Goal: Information Seeking & Learning: Learn about a topic

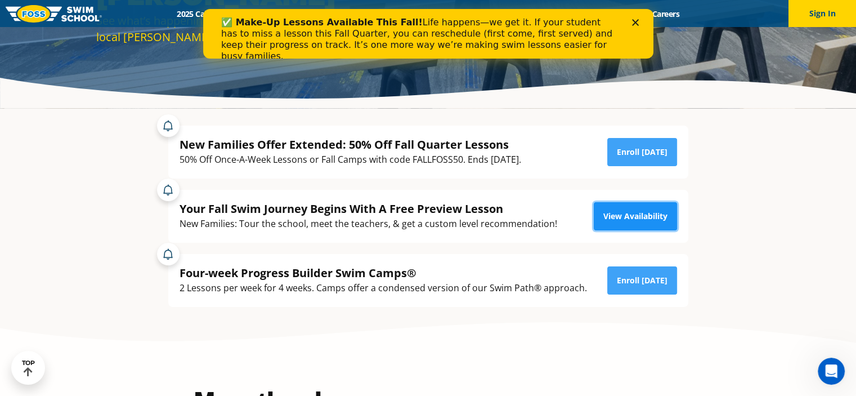
click at [639, 222] on link "View Availability" at bounding box center [635, 216] width 83 height 28
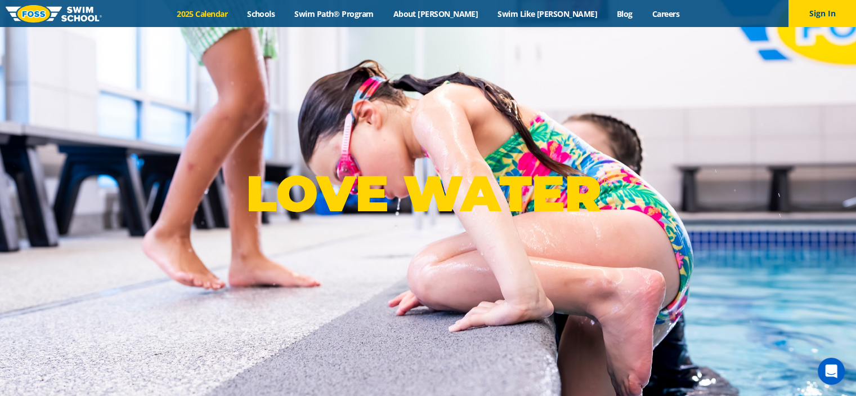
click at [234, 14] on link "2025 Calendar" at bounding box center [202, 13] width 70 height 11
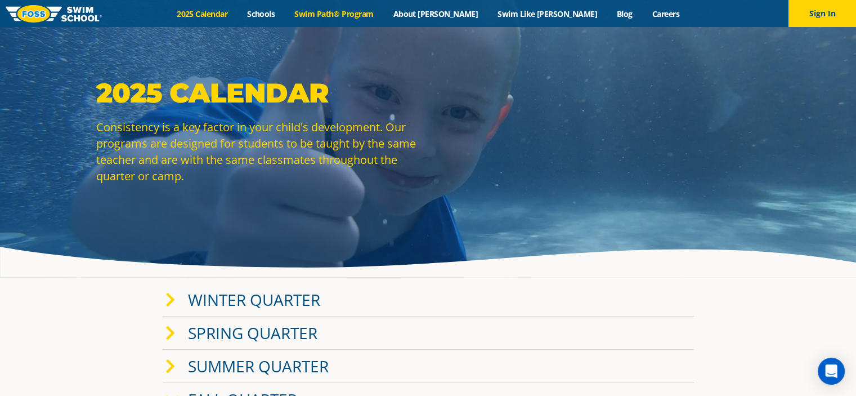
click at [383, 13] on link "Swim Path® Program" at bounding box center [334, 13] width 98 height 11
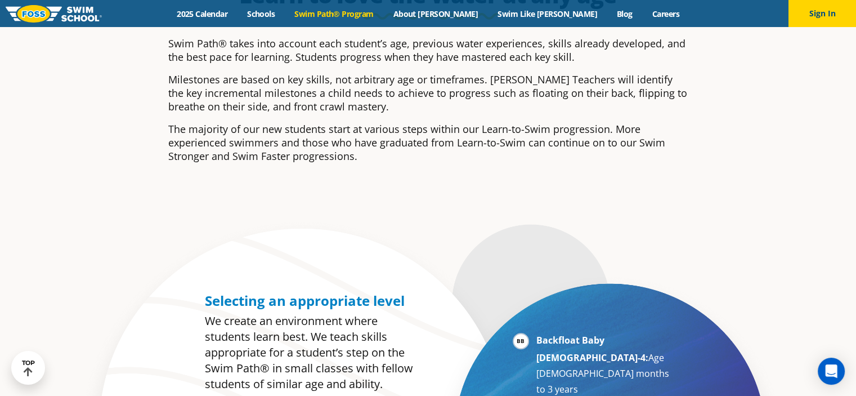
scroll to position [113, 0]
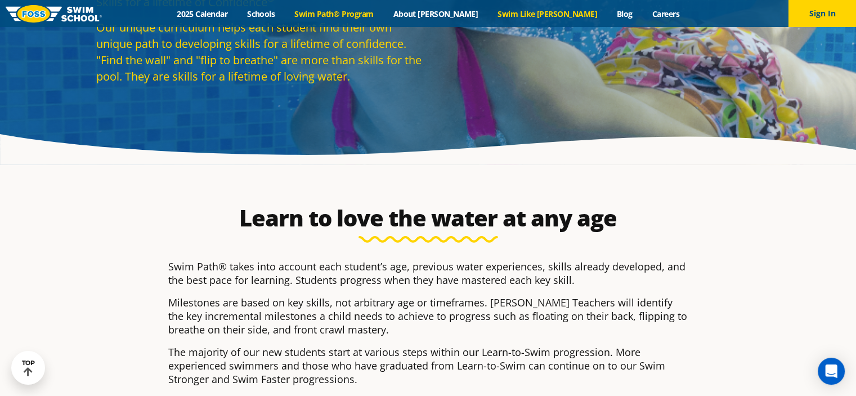
click at [531, 11] on link "Swim Like [PERSON_NAME]" at bounding box center [547, 13] width 119 height 11
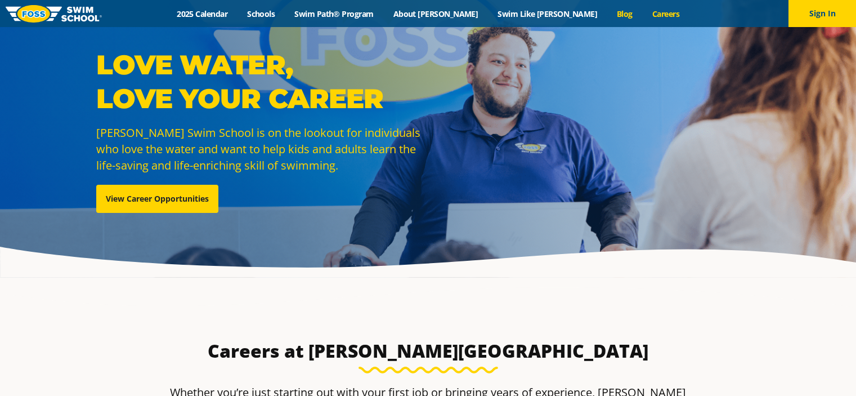
click at [607, 12] on link "Blog" at bounding box center [624, 13] width 35 height 11
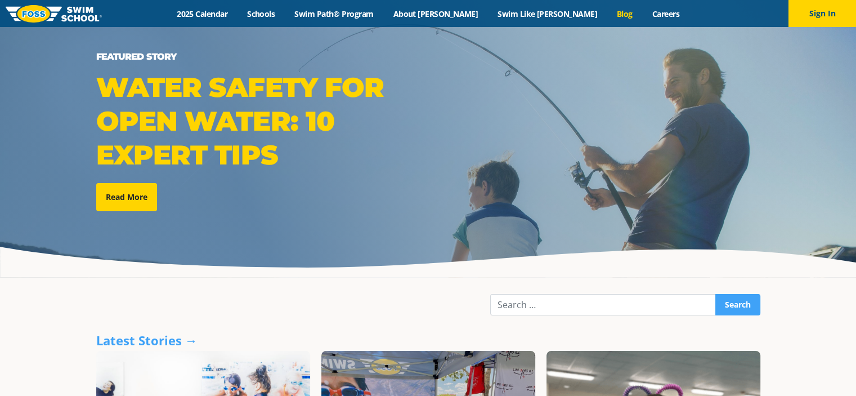
click at [450, 9] on link "About [PERSON_NAME]" at bounding box center [435, 13] width 105 height 11
